Goal: Task Accomplishment & Management: Manage account settings

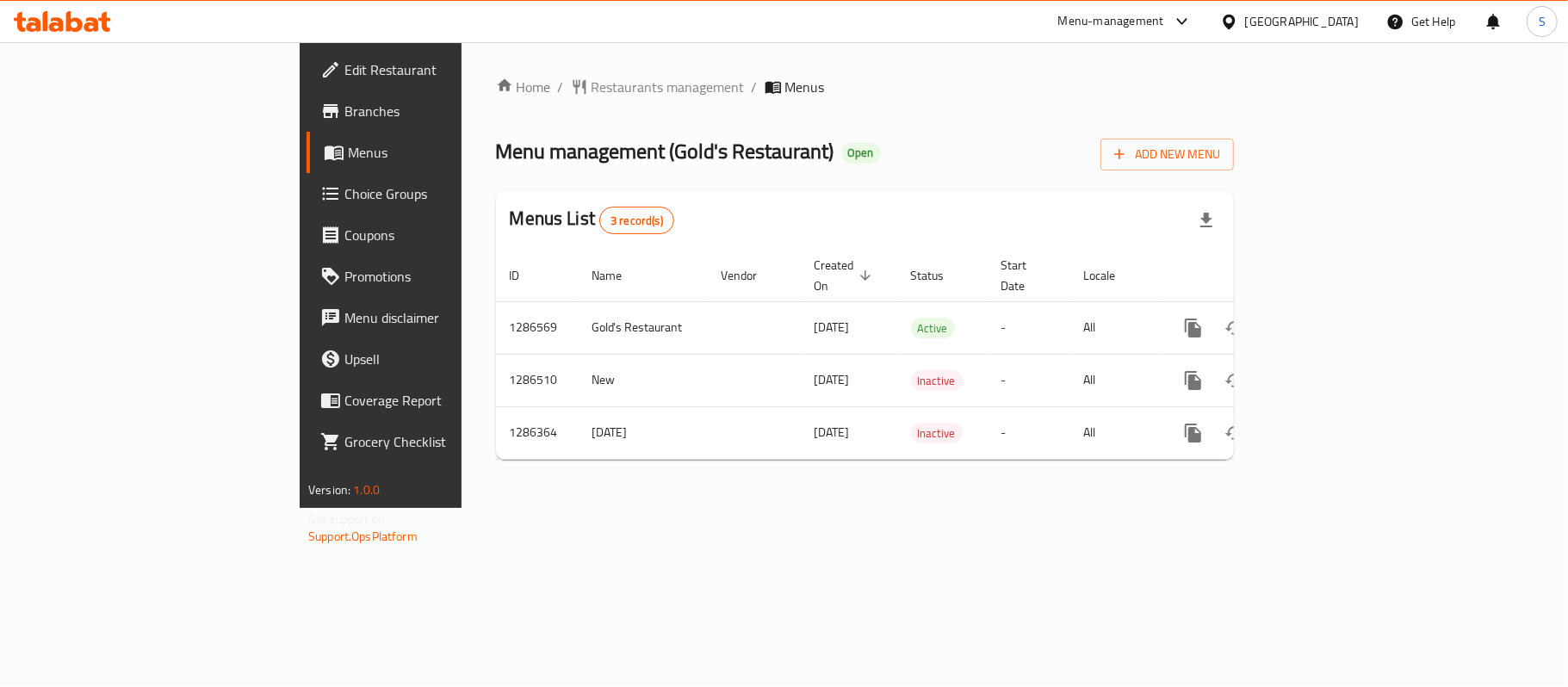
click at [344, 197] on span "Choice Groups" at bounding box center [445, 193] width 203 height 21
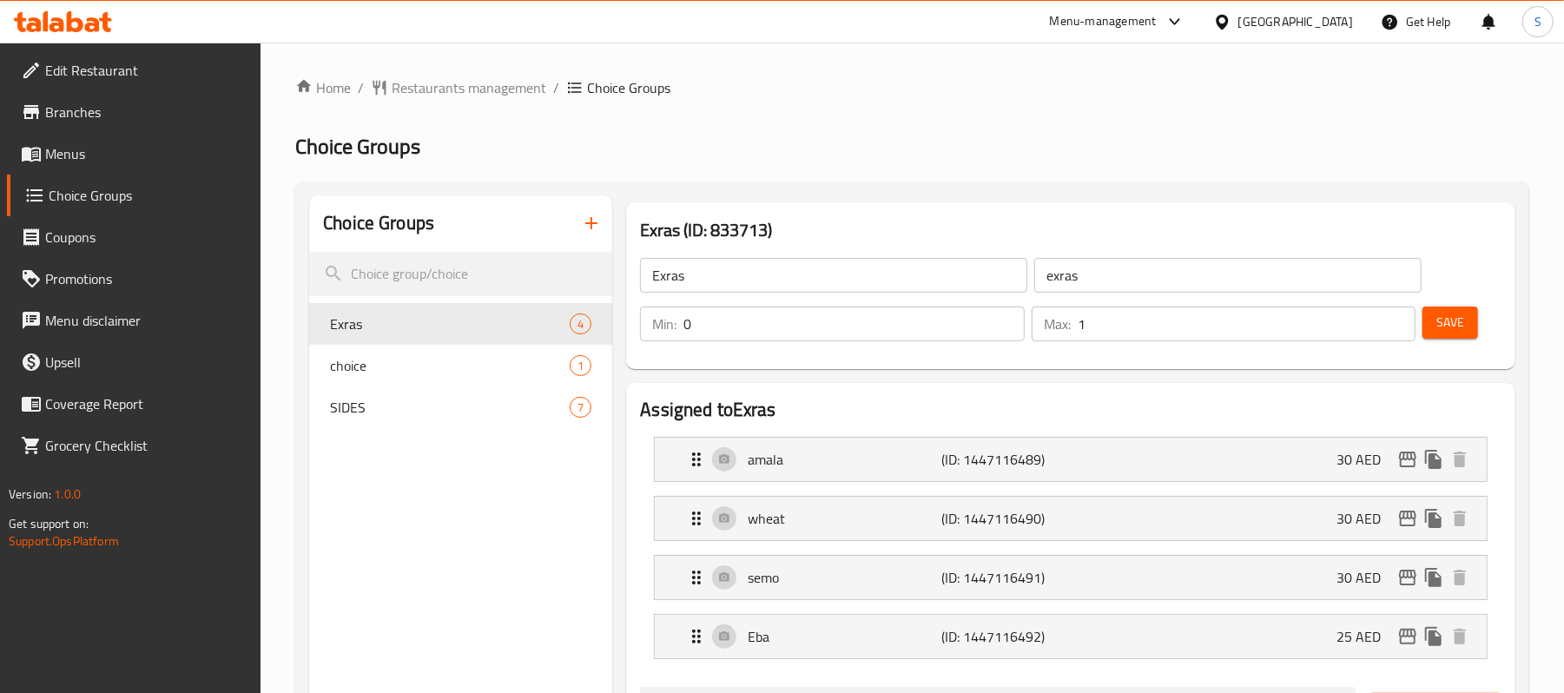
click at [700, 157] on h2 "Choice Groups" at bounding box center [912, 147] width 1234 height 28
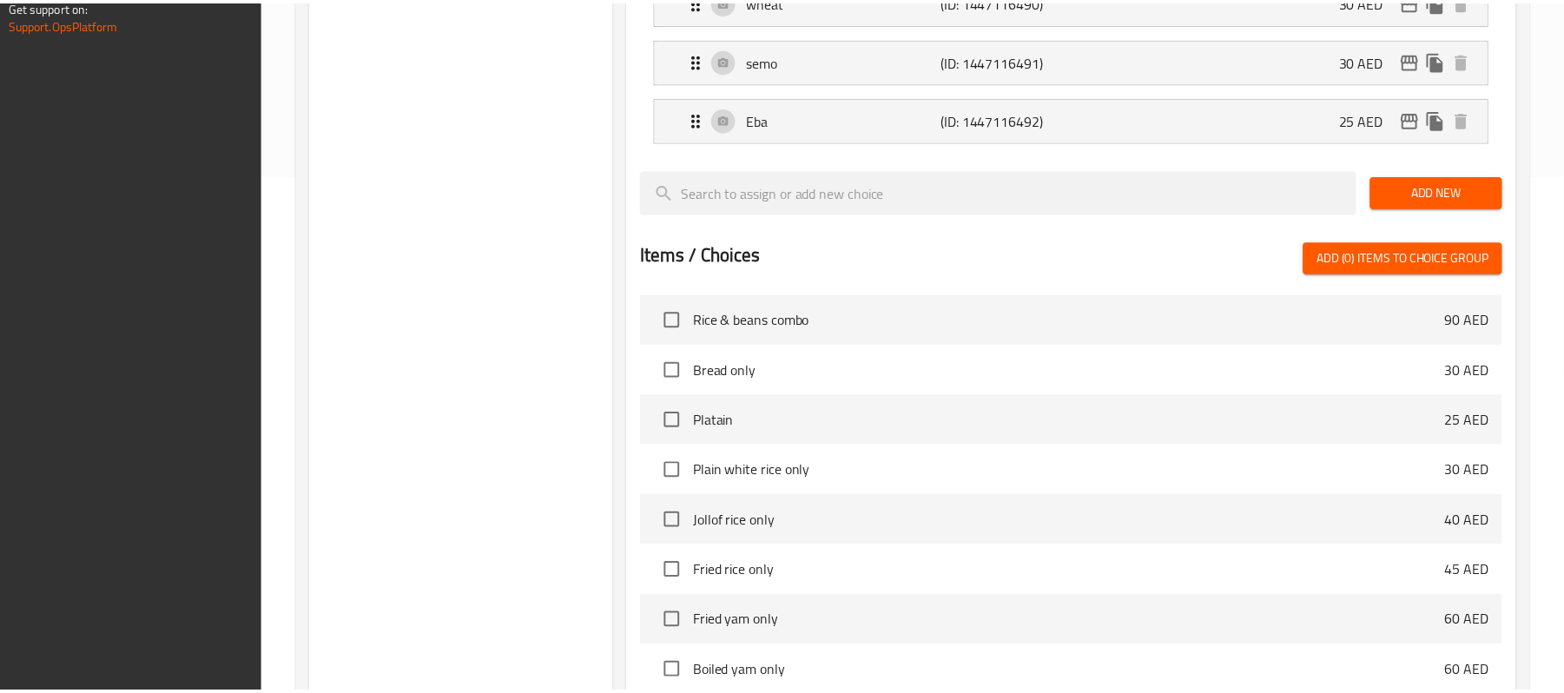
scroll to position [721, 0]
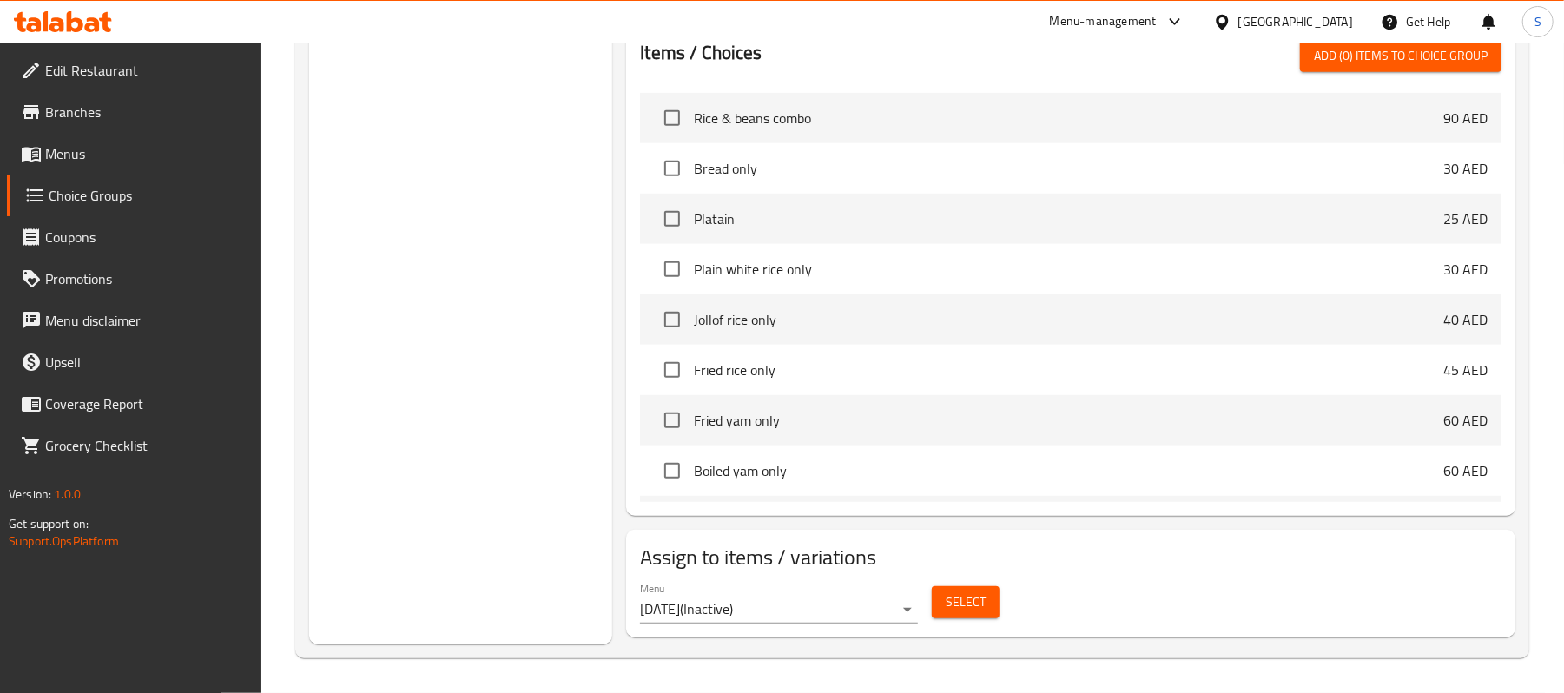
click at [596, 205] on div "Choice Groups Exras 4 choice 1 SIDES 7" at bounding box center [460, 60] width 303 height 1168
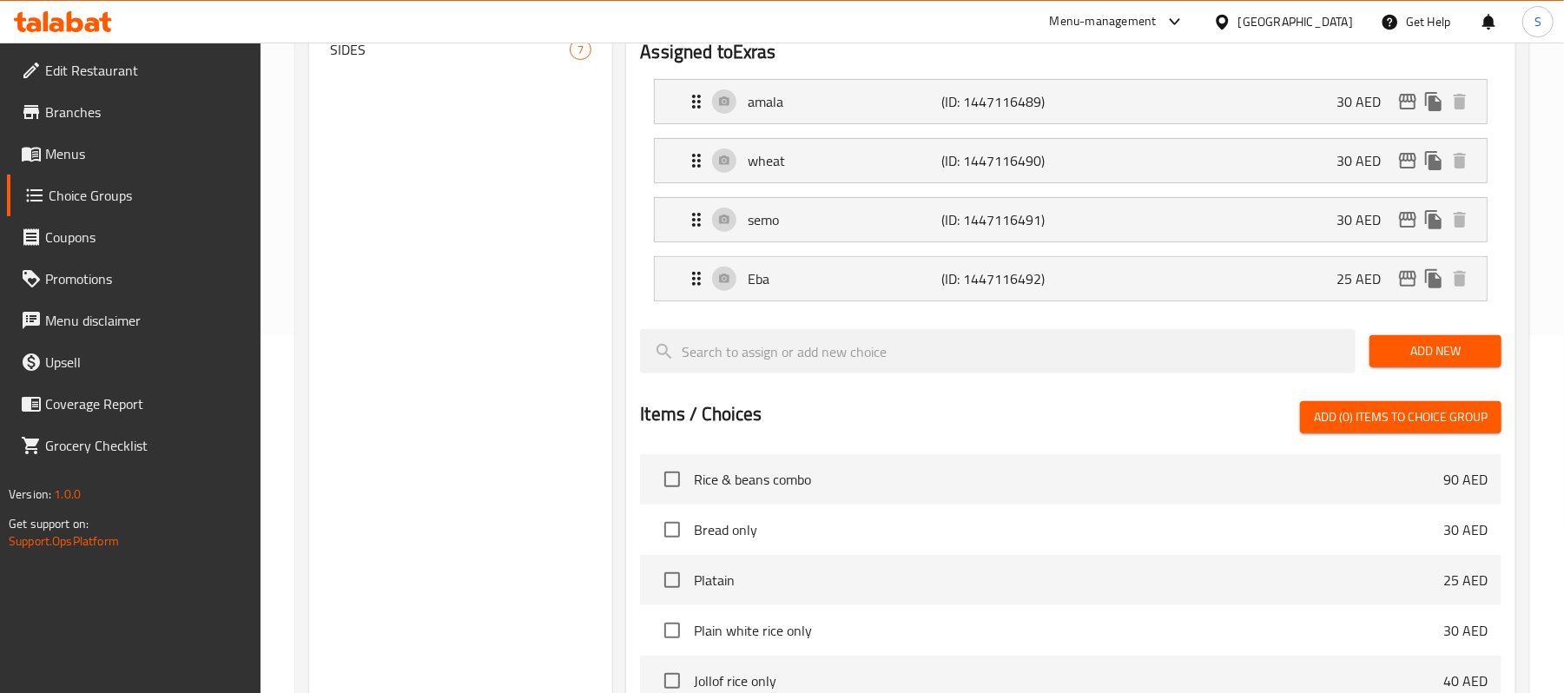
scroll to position [0, 0]
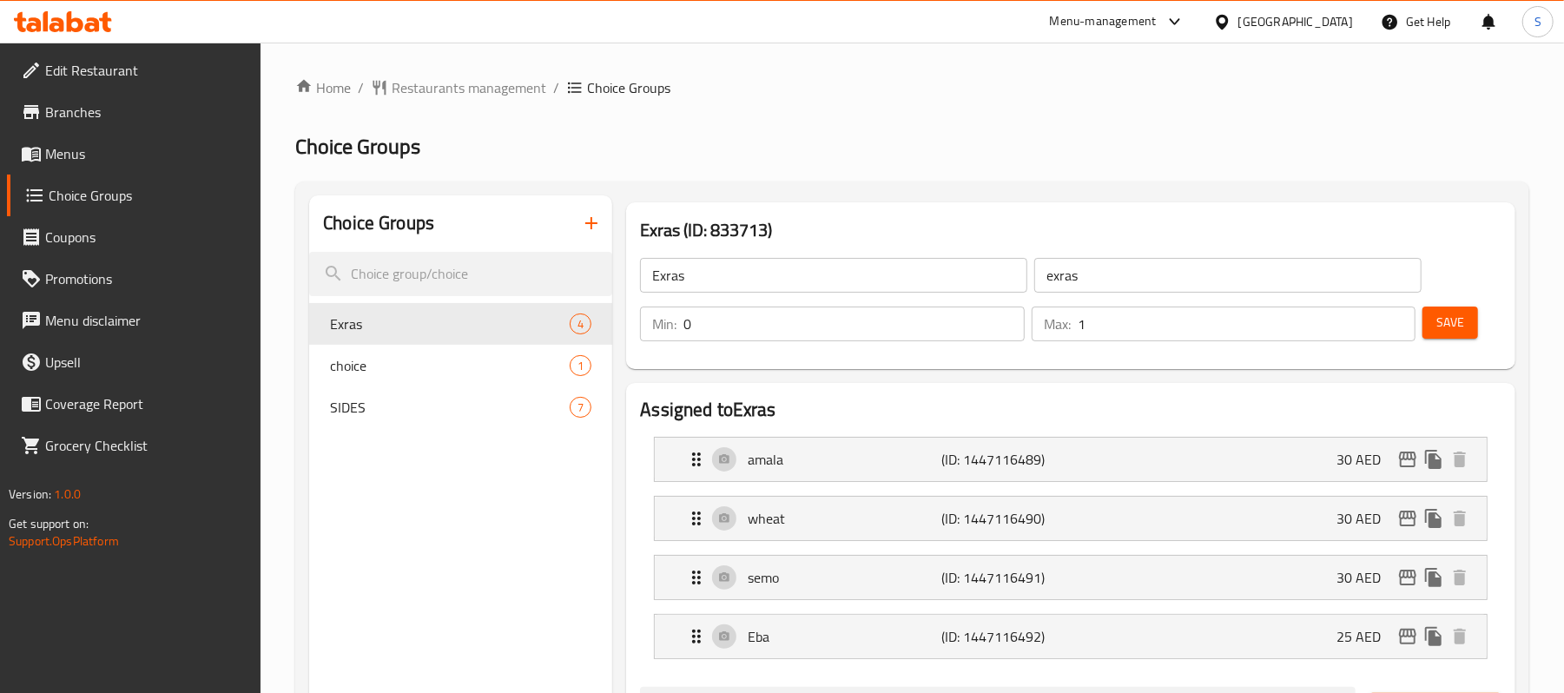
click at [1035, 248] on div "Exras ​ exras ​" at bounding box center [1031, 276] width 803 height 56
click at [807, 146] on h2 "Choice Groups" at bounding box center [912, 147] width 1234 height 28
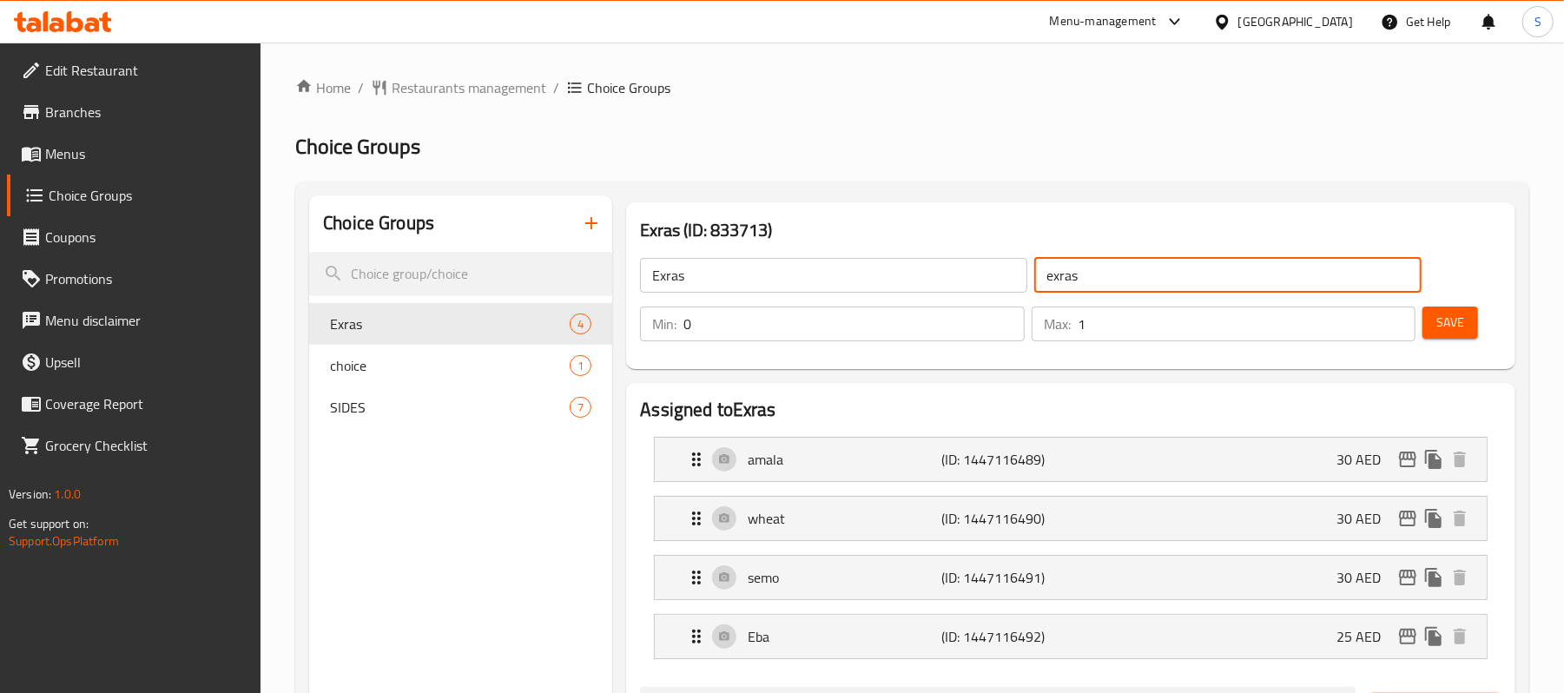
click at [1107, 292] on input "exras" at bounding box center [1227, 275] width 387 height 35
type input "اكسترا"
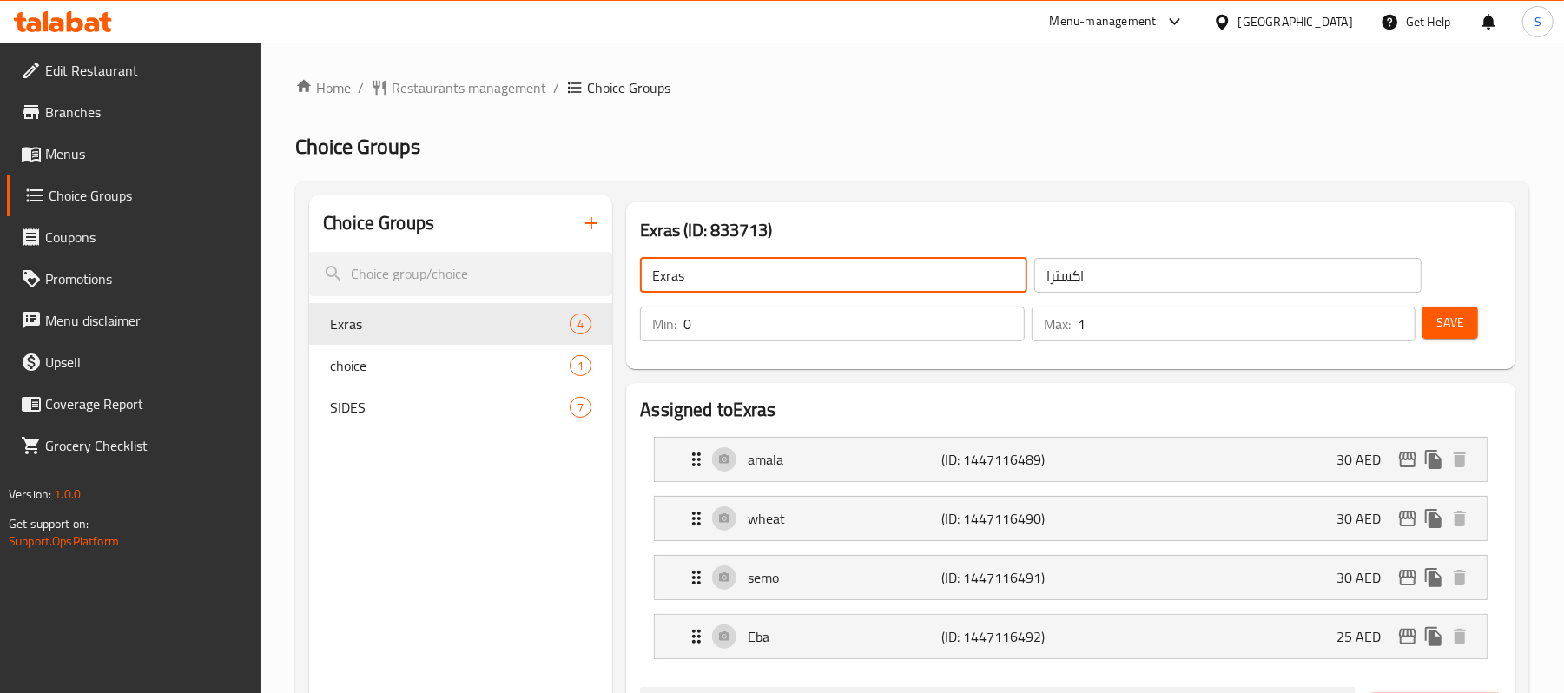
click at [667, 274] on input "Exras" at bounding box center [833, 275] width 387 height 35
click at [915, 198] on div "Exras (ID: 833713) Exفras ​ اكسترا ​ Min: 0 ​ Max: 1 ​ Save" at bounding box center [1070, 285] width 903 height 181
click at [683, 276] on input "Exفras" at bounding box center [833, 275] width 387 height 35
type input "Extras"
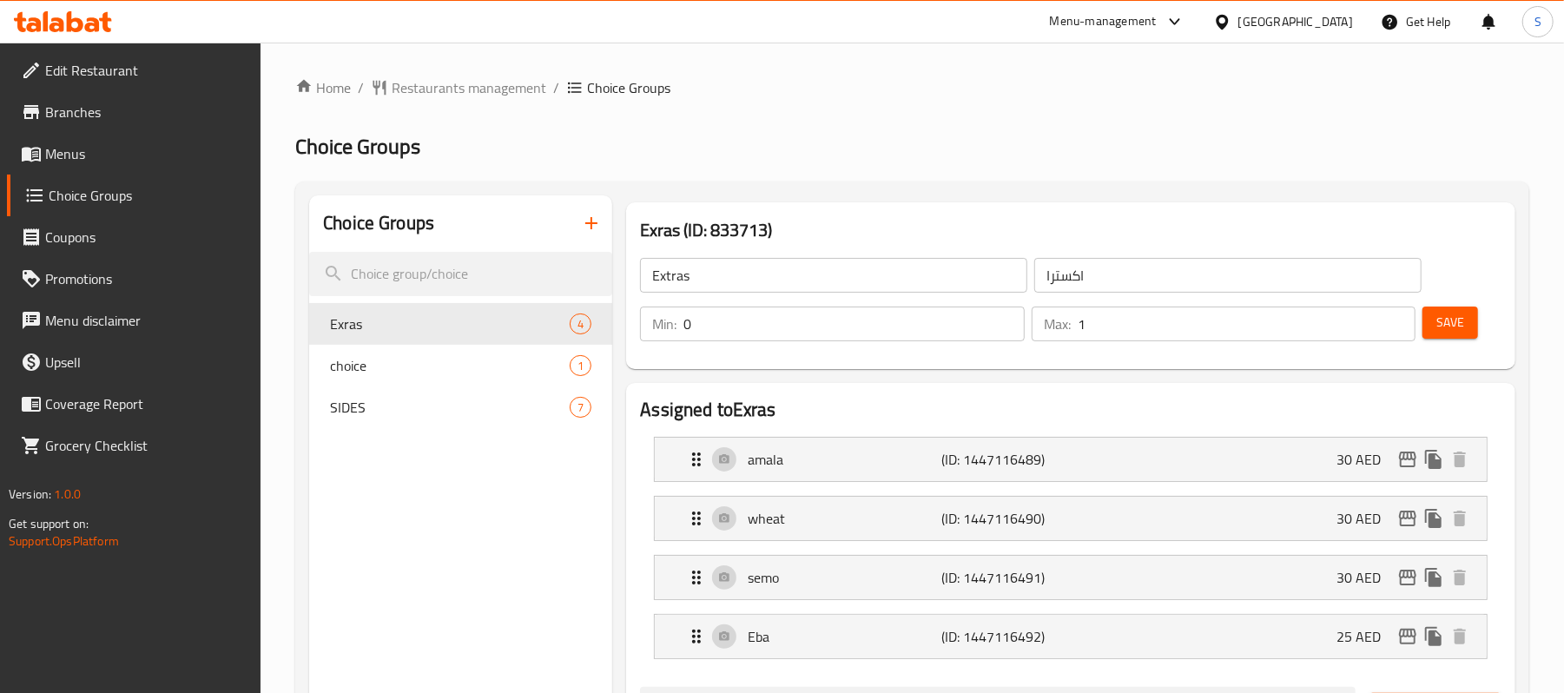
click at [803, 205] on div "Exras (ID: 833713) Extras ​ اكسترا ​ Min: 0 ​ Max: 1 ​ Save" at bounding box center [1070, 285] width 889 height 167
click at [1475, 318] on button "Save" at bounding box center [1451, 323] width 56 height 32
